Goal: Information Seeking & Learning: Check status

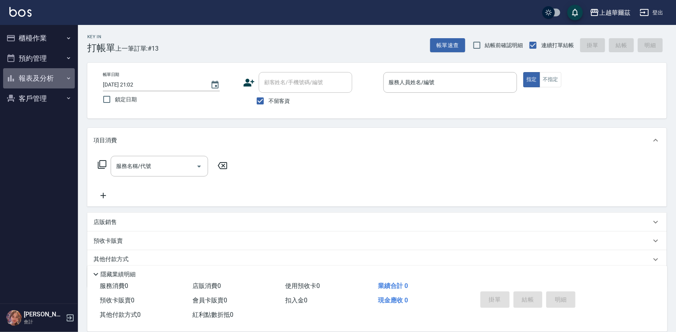
click at [47, 77] on button "報表及分析" at bounding box center [39, 78] width 72 height 20
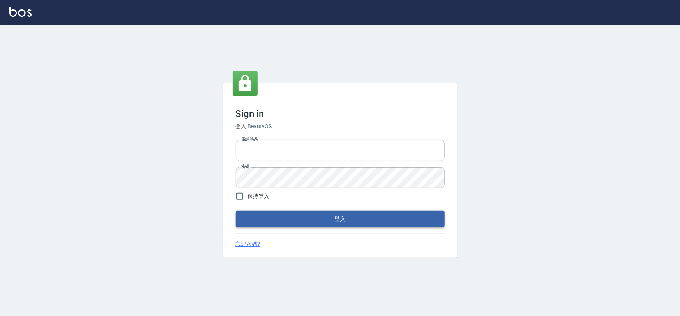
type input "0975575780"
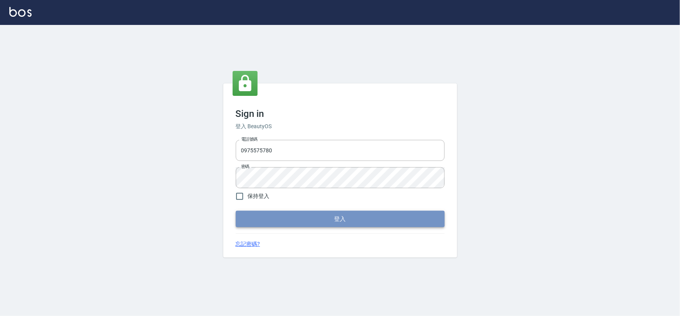
click at [365, 217] on button "登入" at bounding box center [340, 219] width 209 height 16
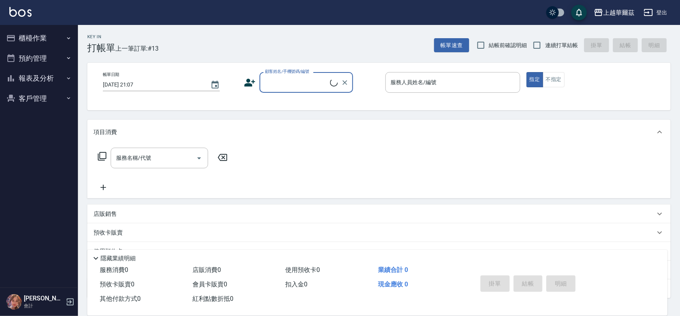
click at [42, 77] on button "報表及分析" at bounding box center [39, 78] width 72 height 20
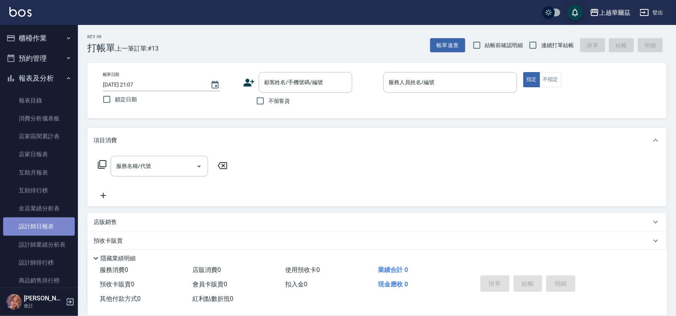
click at [56, 221] on link "設計師日報表" at bounding box center [39, 226] width 72 height 18
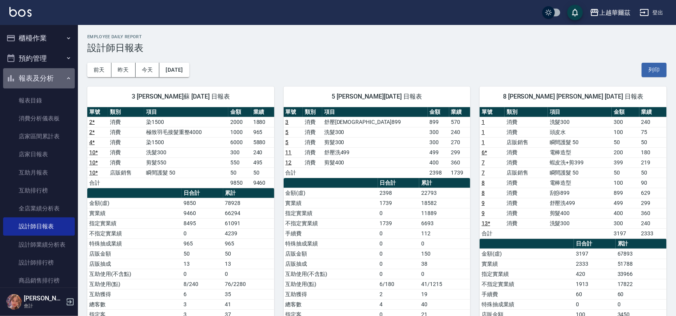
click at [52, 74] on button "報表及分析" at bounding box center [39, 78] width 72 height 20
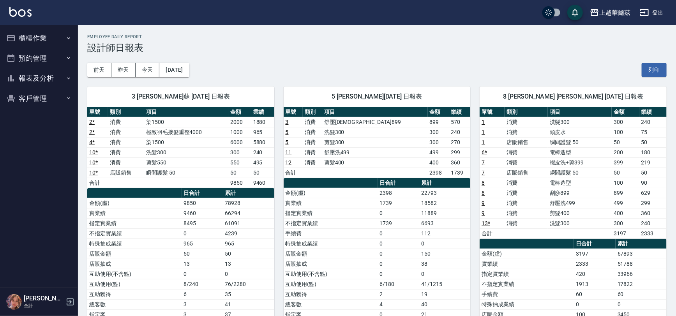
click at [40, 35] on button "櫃檯作業" at bounding box center [39, 38] width 72 height 20
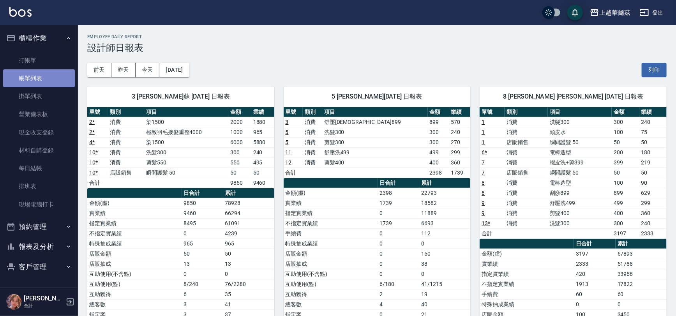
click at [34, 83] on link "帳單列表" at bounding box center [39, 78] width 72 height 18
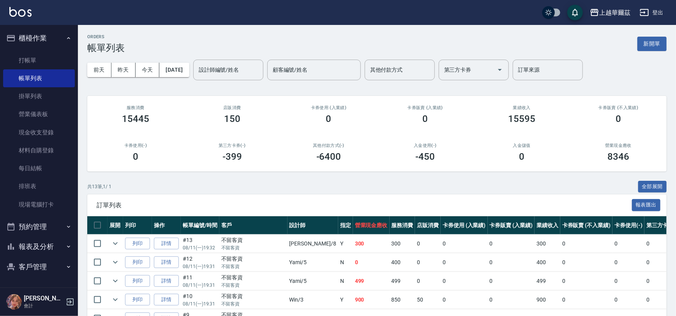
scroll to position [197, 0]
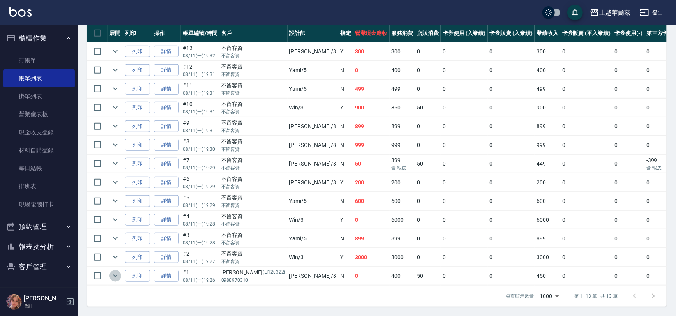
click at [114, 272] on icon "expand row" at bounding box center [115, 275] width 9 height 9
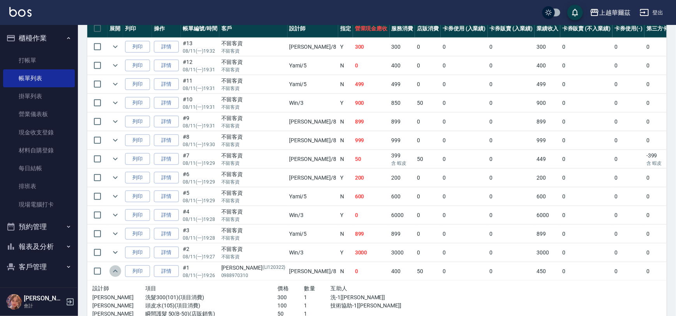
click at [114, 272] on icon "expand row" at bounding box center [115, 271] width 9 height 9
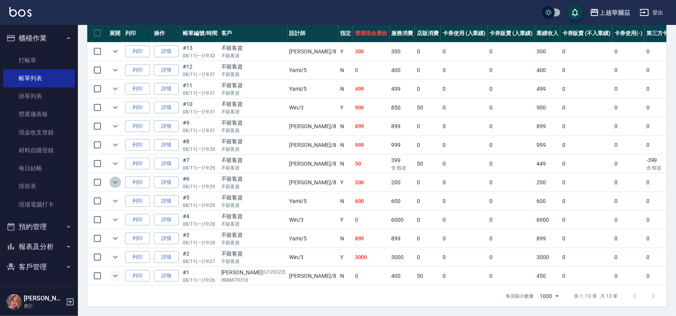
click at [113, 178] on icon "expand row" at bounding box center [115, 182] width 9 height 9
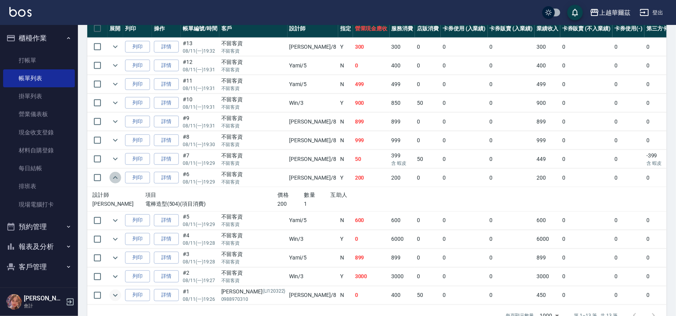
click at [113, 173] on icon "expand row" at bounding box center [115, 177] width 9 height 9
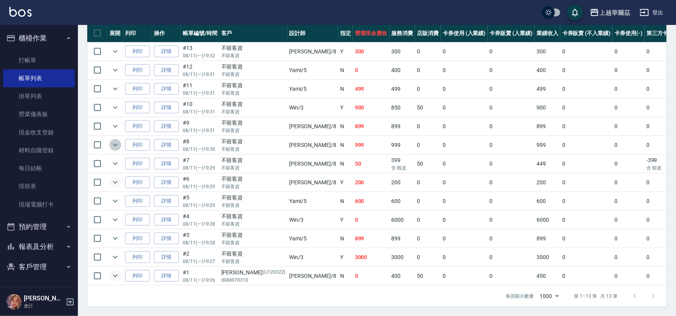
click at [117, 140] on icon "expand row" at bounding box center [115, 144] width 9 height 9
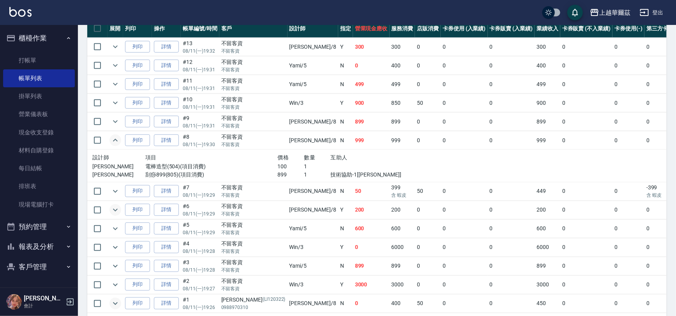
click at [117, 138] on icon "expand row" at bounding box center [115, 140] width 9 height 9
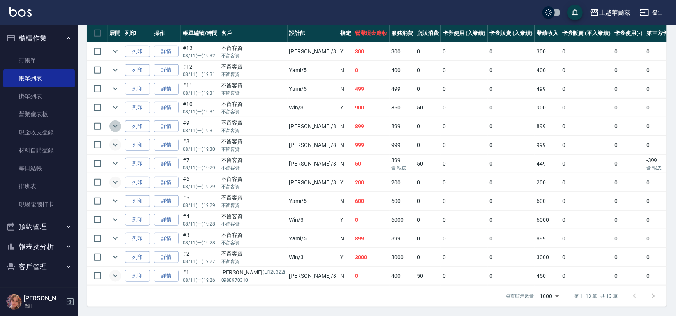
click at [113, 122] on icon "expand row" at bounding box center [115, 126] width 9 height 9
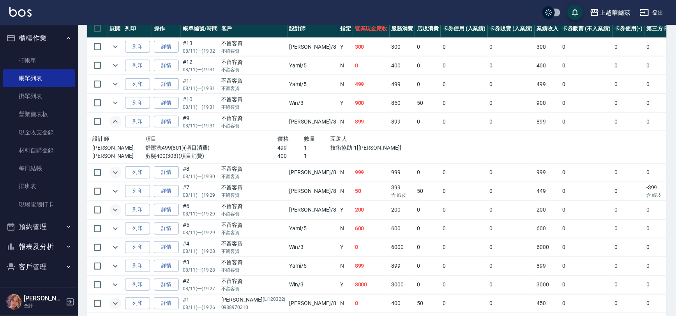
click at [113, 118] on icon "expand row" at bounding box center [115, 121] width 9 height 9
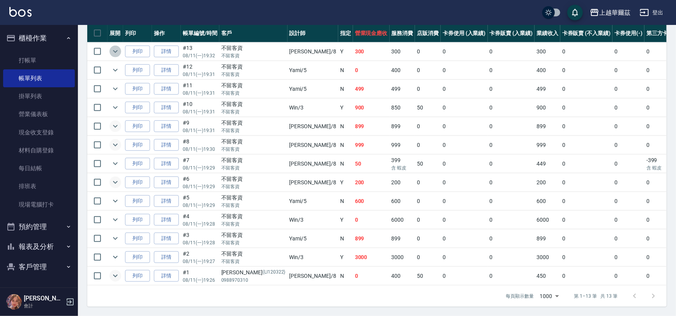
click at [112, 47] on icon "expand row" at bounding box center [115, 51] width 9 height 9
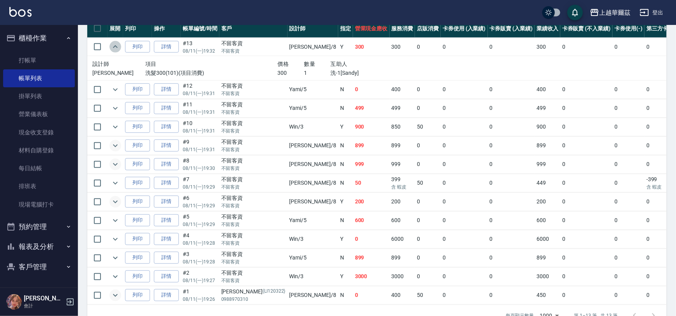
click at [112, 44] on icon "expand row" at bounding box center [115, 46] width 9 height 9
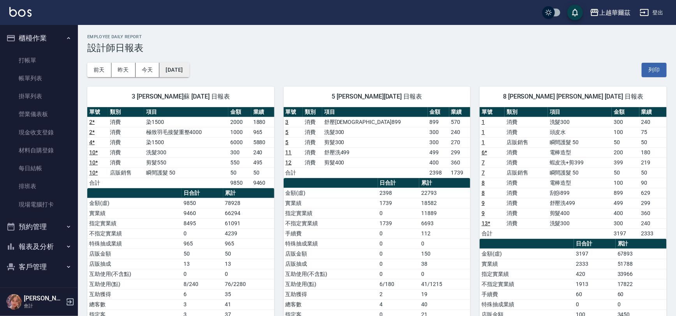
click at [186, 64] on button "[DATE]" at bounding box center [174, 70] width 30 height 14
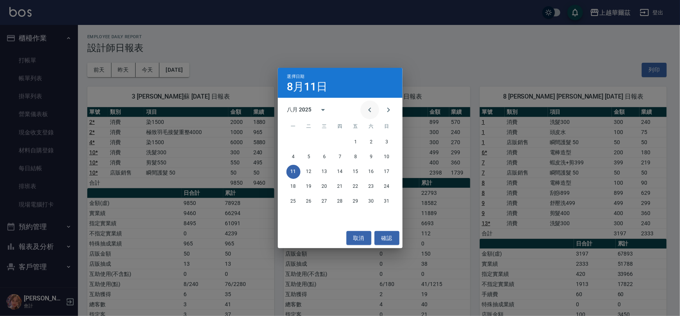
click at [371, 111] on icon "Previous month" at bounding box center [369, 109] width 9 height 9
click at [354, 159] on button "11" at bounding box center [356, 157] width 14 height 14
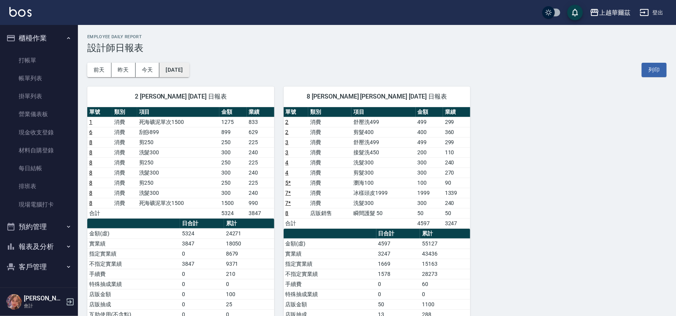
click at [177, 70] on button "[DATE]" at bounding box center [174, 70] width 30 height 14
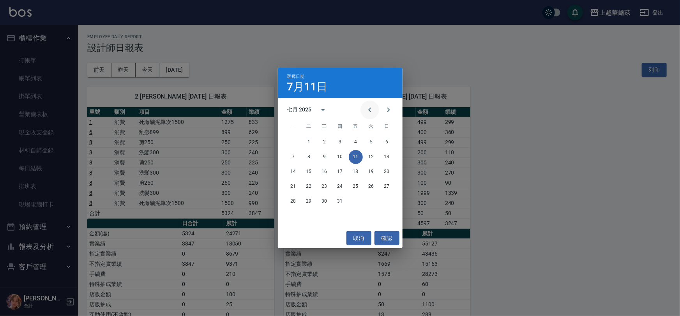
click at [367, 106] on icon "Previous month" at bounding box center [369, 109] width 9 height 9
click at [325, 169] on button "11" at bounding box center [325, 172] width 14 height 14
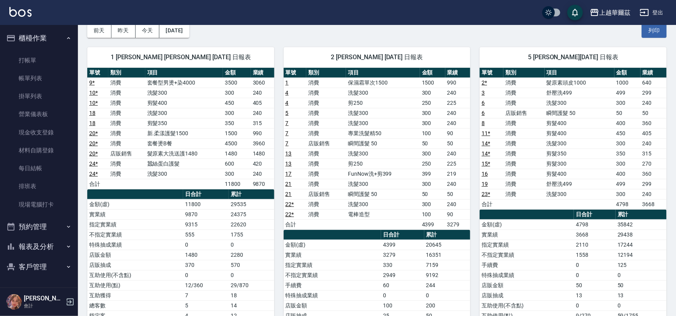
scroll to position [28, 0]
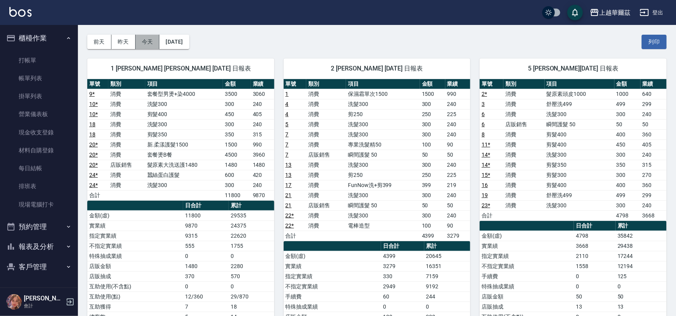
click at [151, 40] on button "今天" at bounding box center [148, 42] width 24 height 14
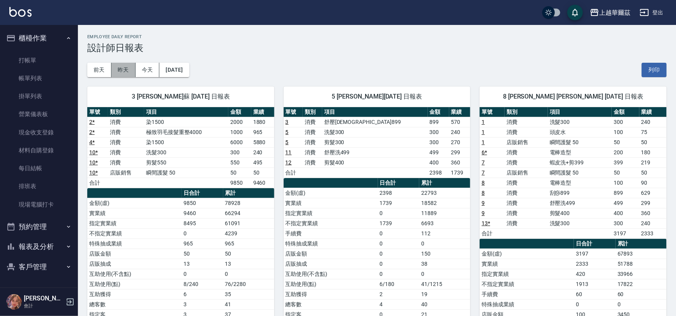
click at [117, 68] on button "昨天" at bounding box center [123, 70] width 24 height 14
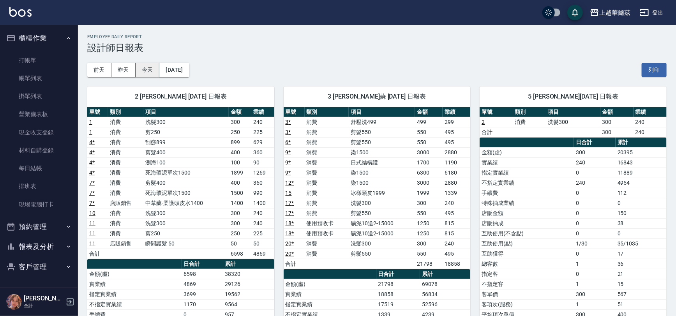
drag, startPoint x: 147, startPoint y: 68, endPoint x: 136, endPoint y: 74, distance: 12.4
click at [147, 68] on button "今天" at bounding box center [148, 70] width 24 height 14
